Goal: Information Seeking & Learning: Learn about a topic

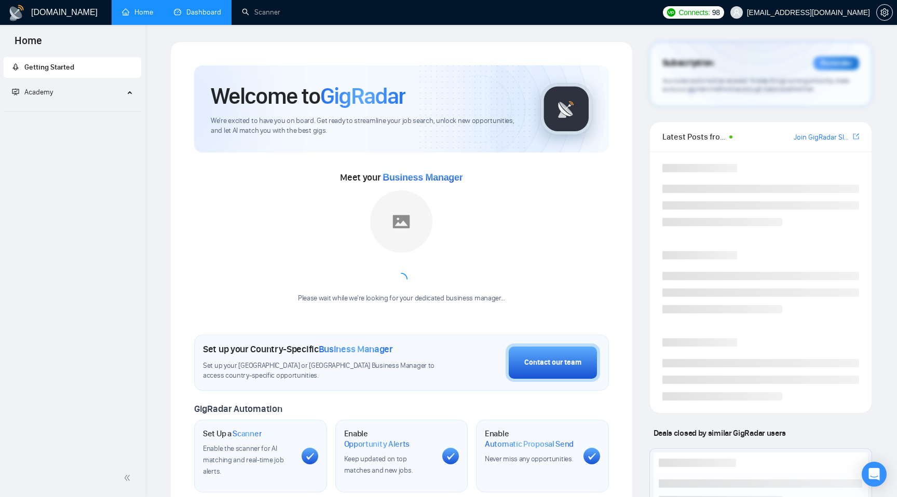
click at [203, 9] on link "Dashboard" at bounding box center [197, 12] width 47 height 9
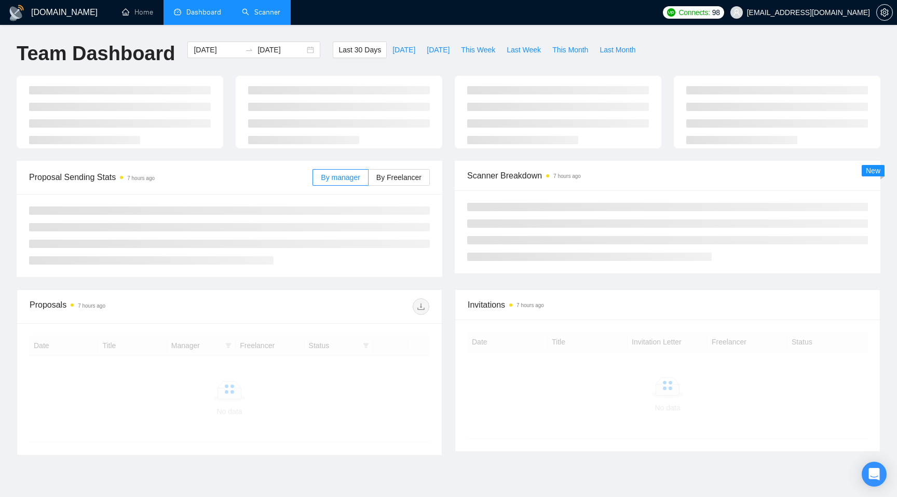
click at [279, 12] on link "Scanner" at bounding box center [261, 12] width 38 height 9
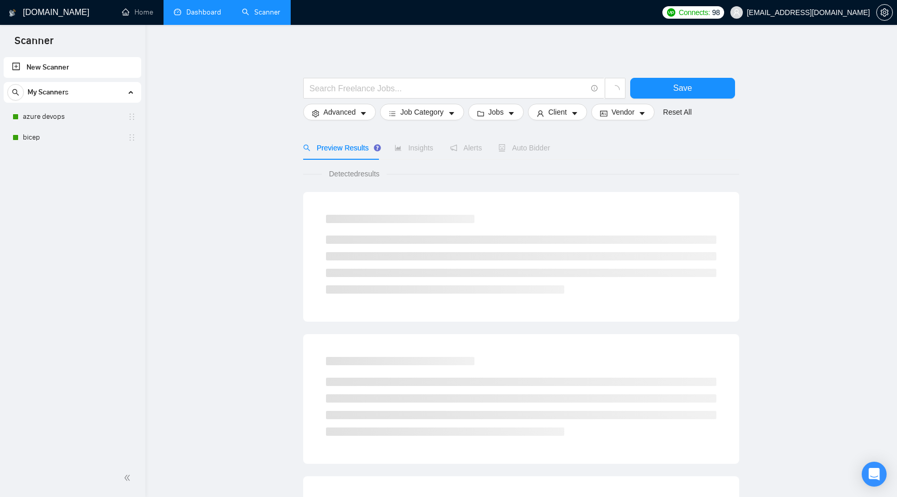
click at [209, 17] on link "Dashboard" at bounding box center [197, 12] width 47 height 9
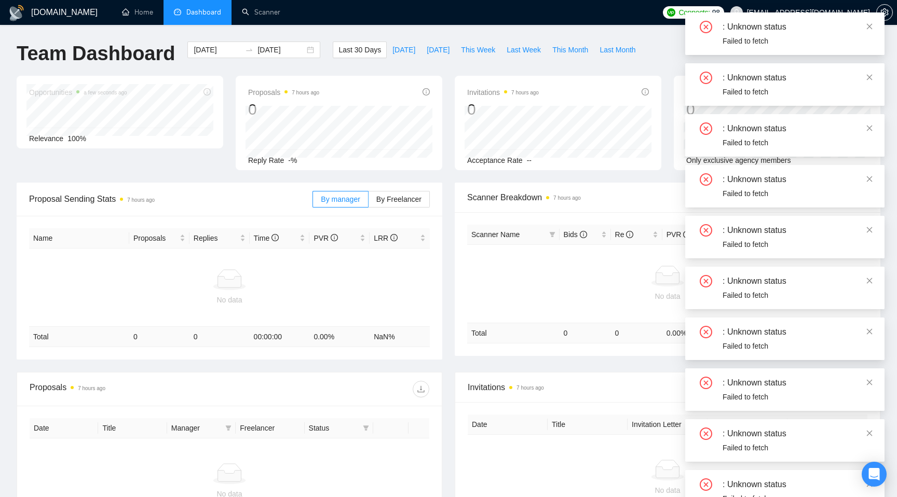
click at [398, 306] on td "No data" at bounding box center [229, 288] width 401 height 78
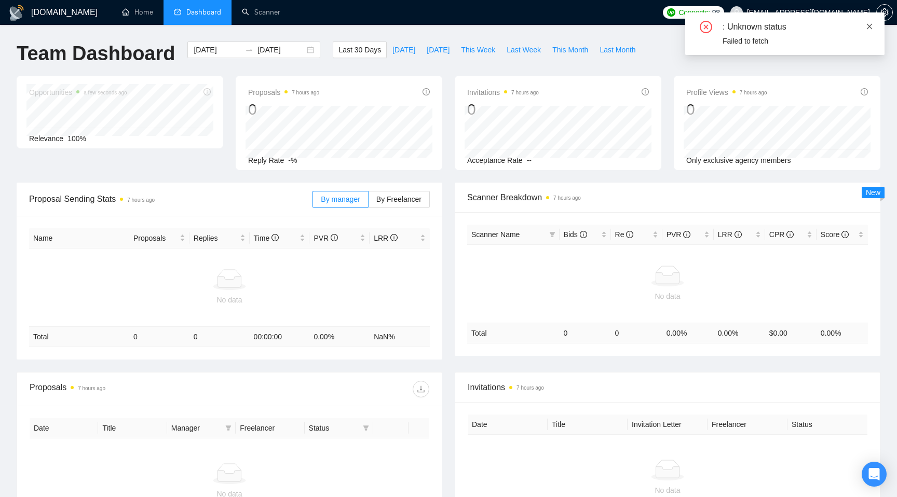
click at [869, 23] on icon "close" at bounding box center [869, 26] width 7 height 7
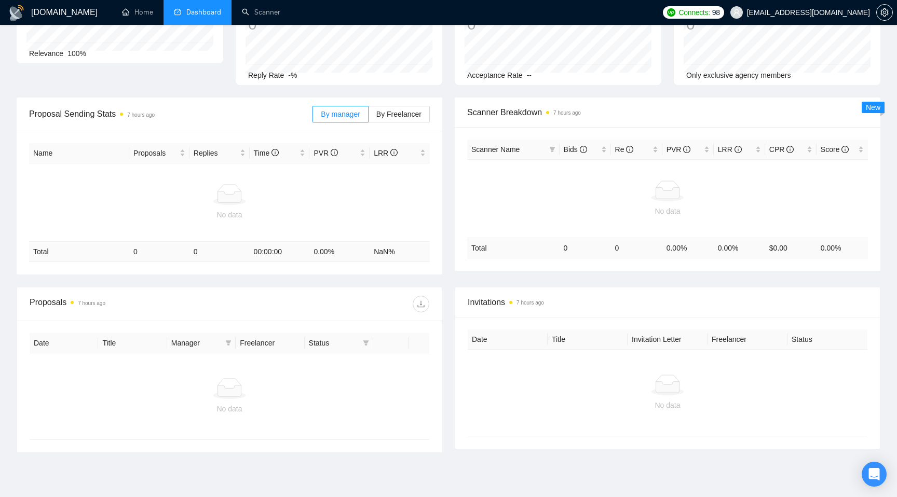
scroll to position [133, 0]
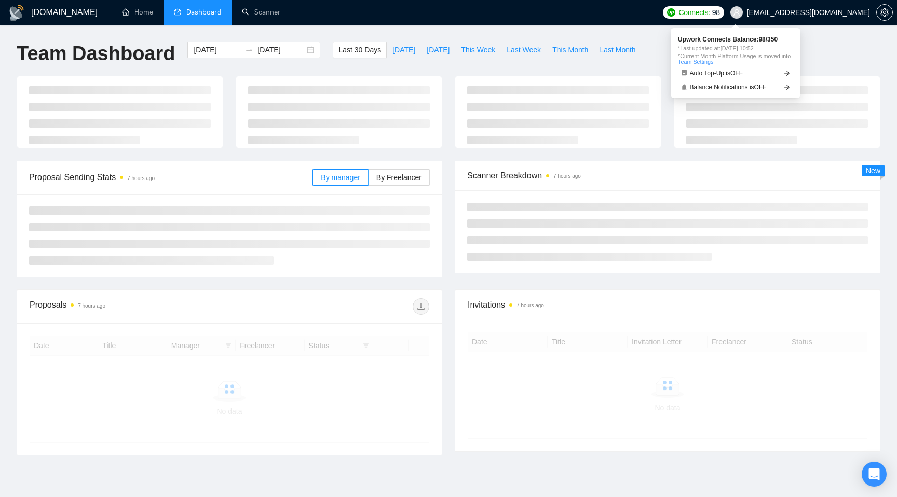
click at [720, 16] on span "98" at bounding box center [716, 12] width 8 height 11
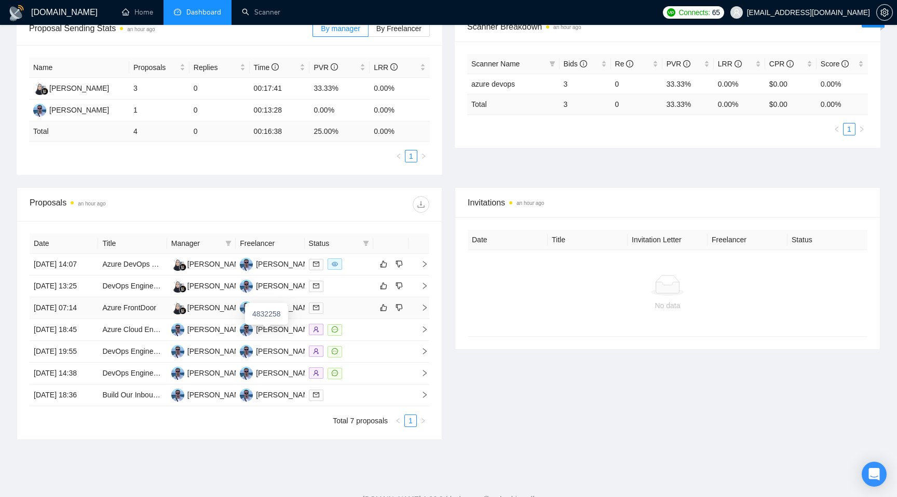
scroll to position [191, 0]
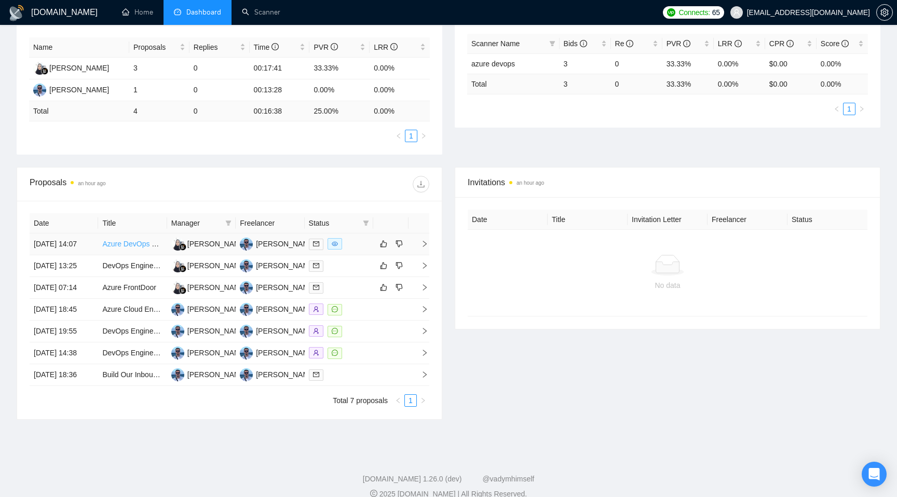
click at [148, 248] on link "Azure DevOps Engineer" at bounding box center [141, 244] width 78 height 8
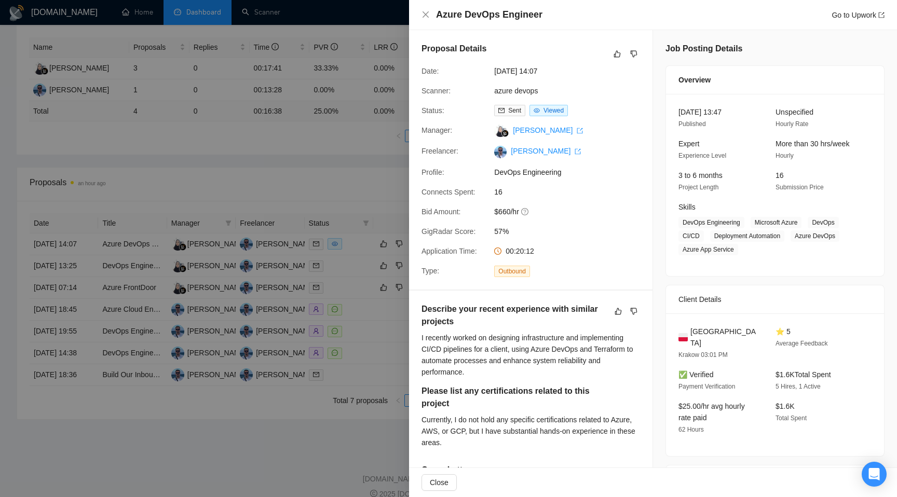
click at [341, 301] on div at bounding box center [448, 248] width 897 height 497
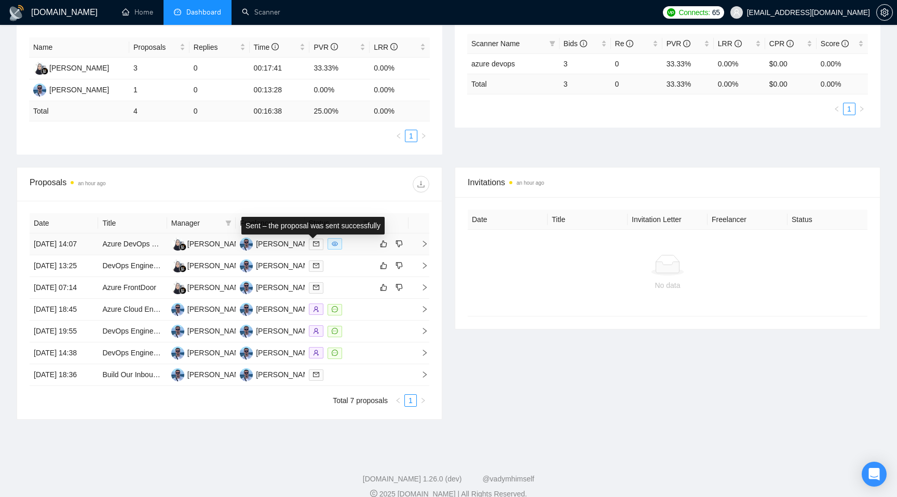
click at [319, 247] on icon "mail" at bounding box center [316, 244] width 6 height 5
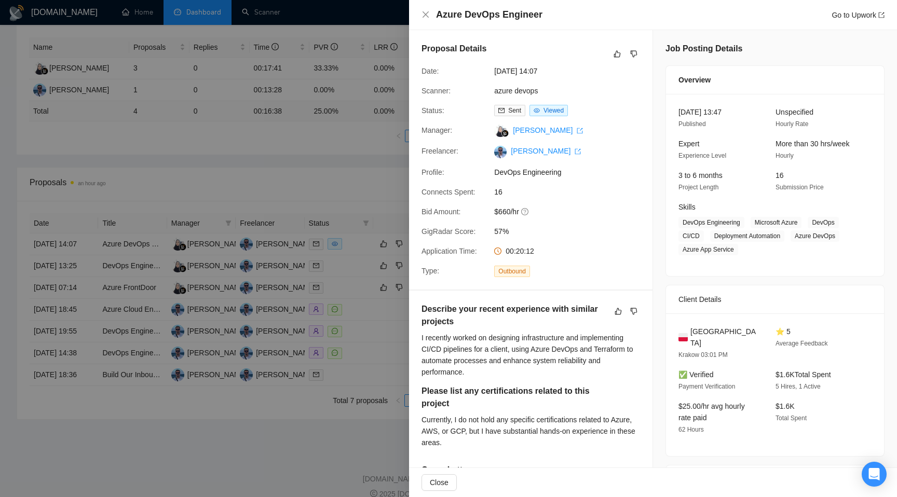
click at [286, 154] on div at bounding box center [448, 248] width 897 height 497
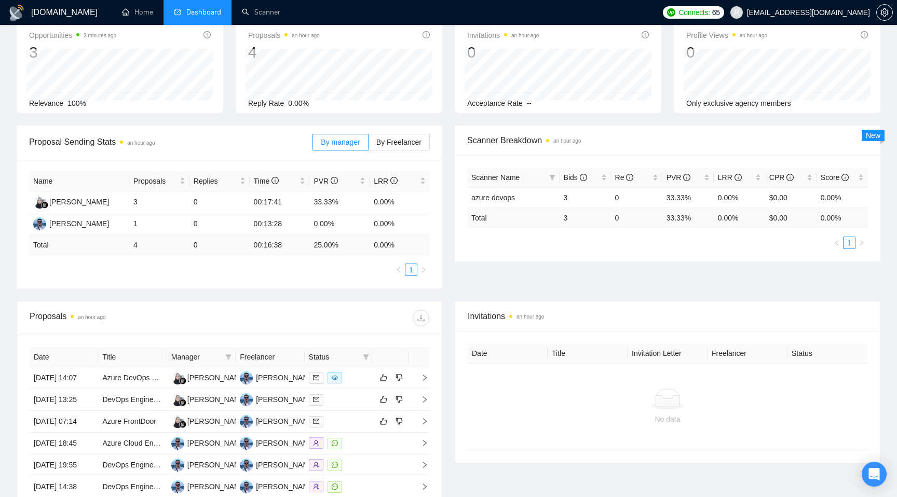
scroll to position [0, 0]
